Goal: Find specific page/section: Find specific page/section

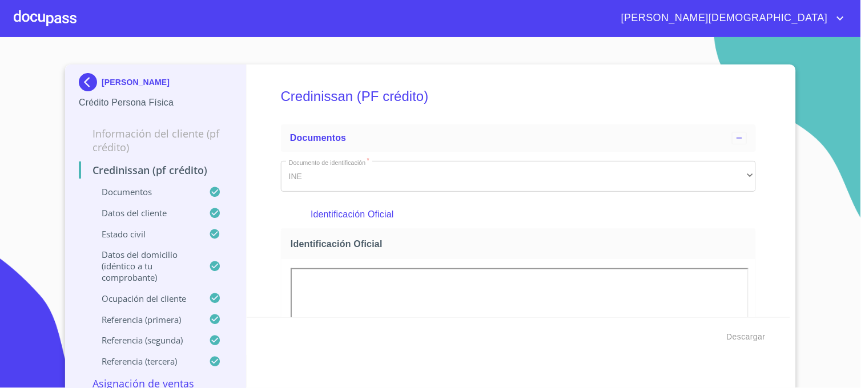
click at [79, 76] on img at bounding box center [90, 82] width 23 height 18
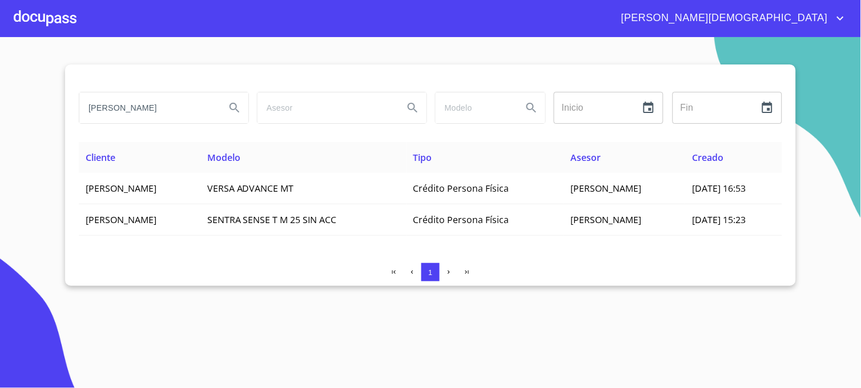
drag, startPoint x: 178, startPoint y: 107, endPoint x: 10, endPoint y: 106, distance: 168.4
click at [13, 107] on section "[PERSON_NAME] Inicio ​ Fin ​ Cliente Modelo Tipo Asesor Creado [PERSON_NAME] VE…" at bounding box center [430, 212] width 861 height 351
click at [236, 106] on icon "Search" at bounding box center [235, 108] width 14 height 14
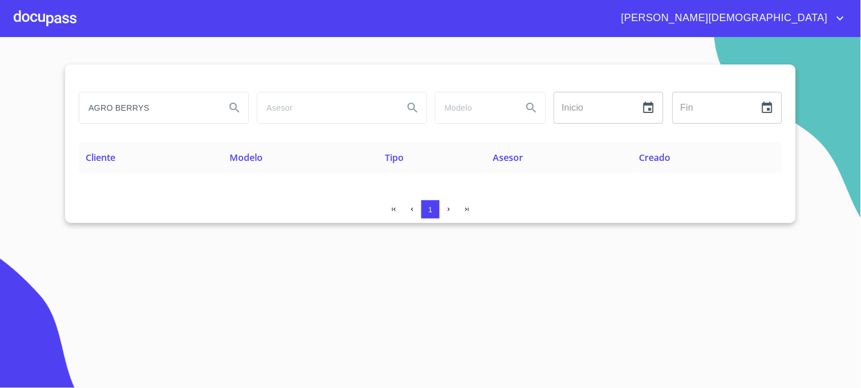
click at [189, 108] on input "AGRO BERRYS" at bounding box center [147, 107] width 137 height 31
click at [231, 104] on icon "Search" at bounding box center [234, 108] width 10 height 10
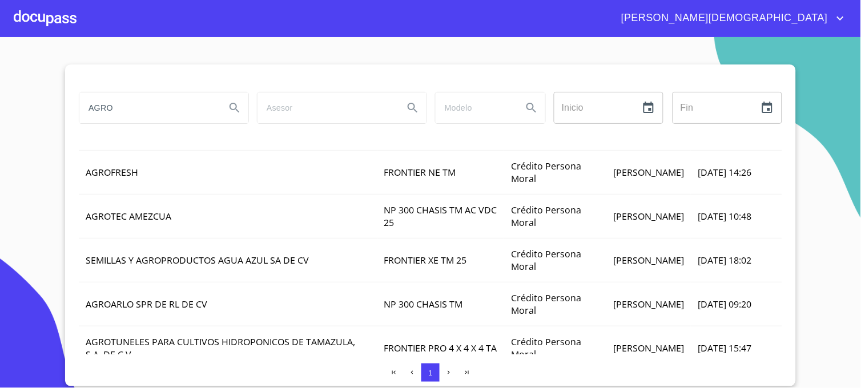
scroll to position [352, 0]
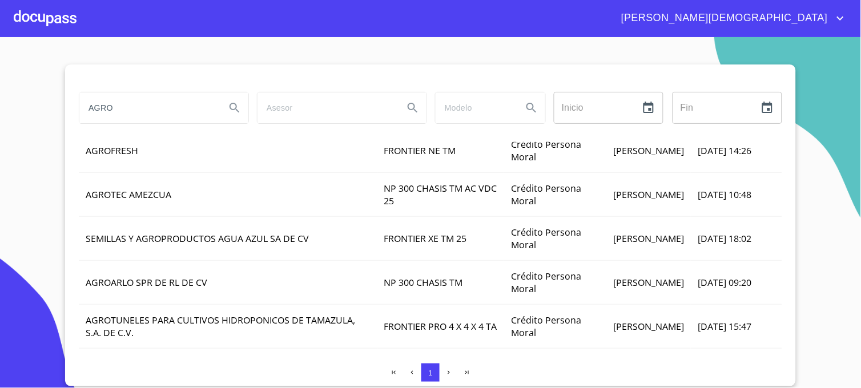
click at [452, 372] on icon "button" at bounding box center [448, 372] width 7 height 7
click at [449, 374] on icon "button" at bounding box center [448, 372] width 7 height 7
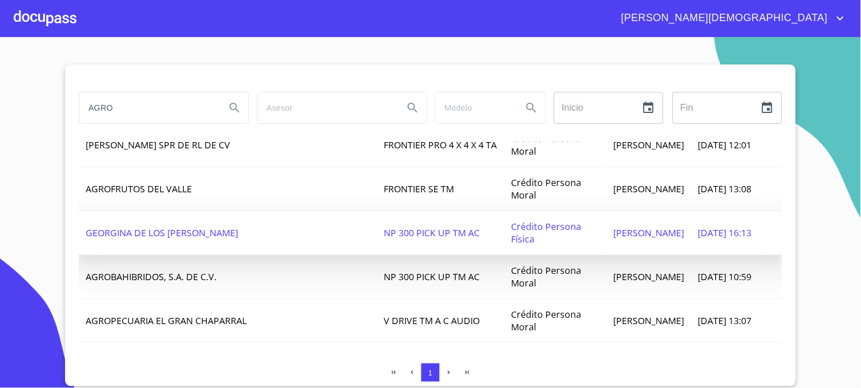
scroll to position [0, 0]
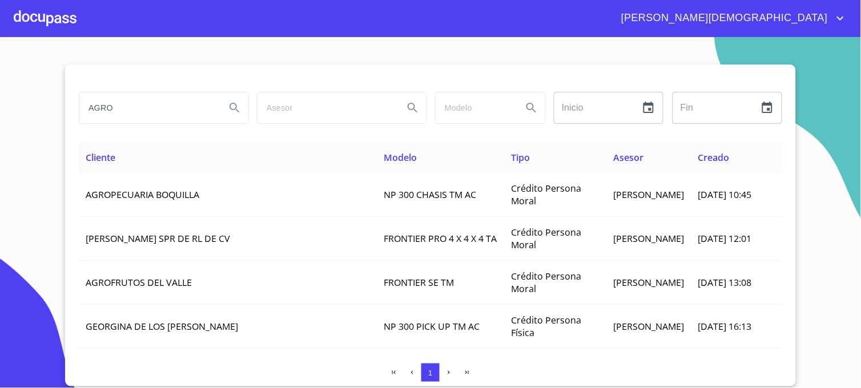
drag, startPoint x: 119, startPoint y: 107, endPoint x: 94, endPoint y: 112, distance: 25.5
click at [58, 99] on section "AGRO Inicio ​ Fin ​ Cliente Modelo Tipo Asesor Creado AGROPECUARIA BOQUILLA NP …" at bounding box center [430, 212] width 861 height 351
click at [239, 110] on icon "Search" at bounding box center [235, 108] width 14 height 14
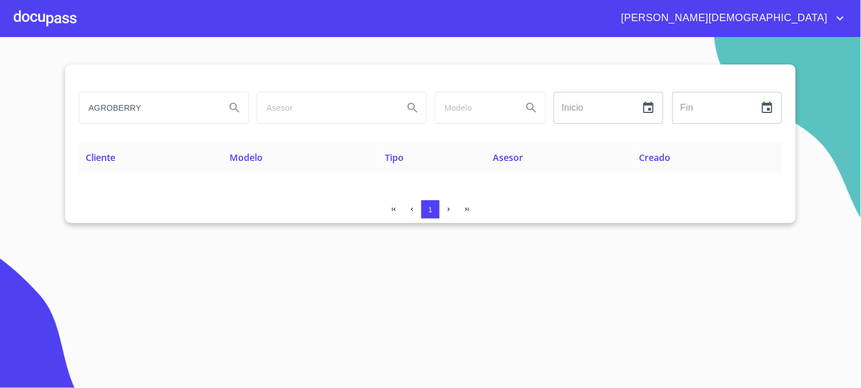
click at [171, 112] on input "AGROBERRY" at bounding box center [147, 107] width 137 height 31
click at [232, 106] on icon "Search" at bounding box center [235, 108] width 14 height 14
drag, startPoint x: 170, startPoint y: 115, endPoint x: 83, endPoint y: 117, distance: 86.8
click at [83, 117] on input "AGROBERRYX" at bounding box center [147, 107] width 137 height 31
paste input "LA CRUZ SPR DE RL DE CV"
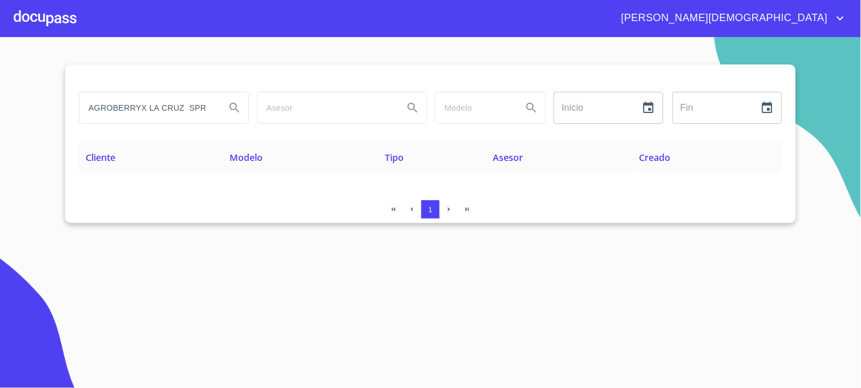
scroll to position [0, 37]
type input "AGROBERRYX LA CRUZ SPR DE RL DE CV"
click at [240, 108] on icon "Search" at bounding box center [235, 108] width 14 height 14
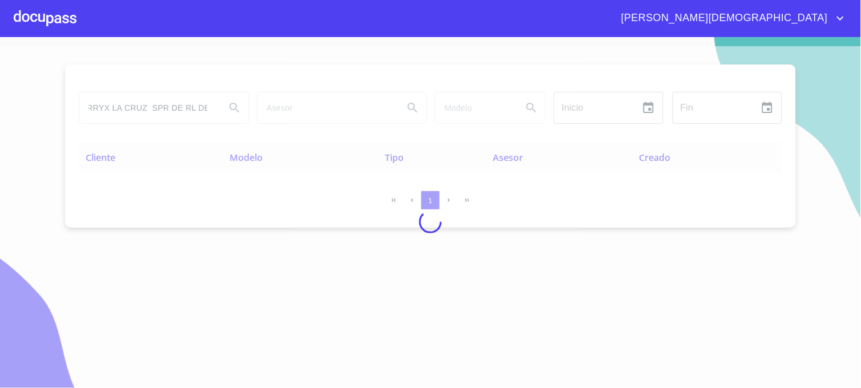
scroll to position [0, 0]
